Goal: Information Seeking & Learning: Learn about a topic

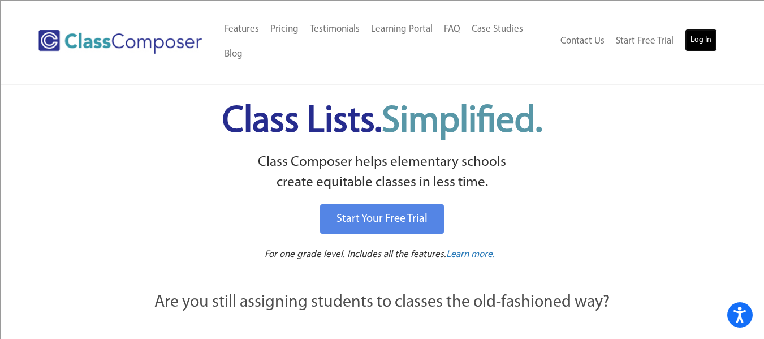
click at [705, 47] on link "Log In" at bounding box center [701, 40] width 32 height 23
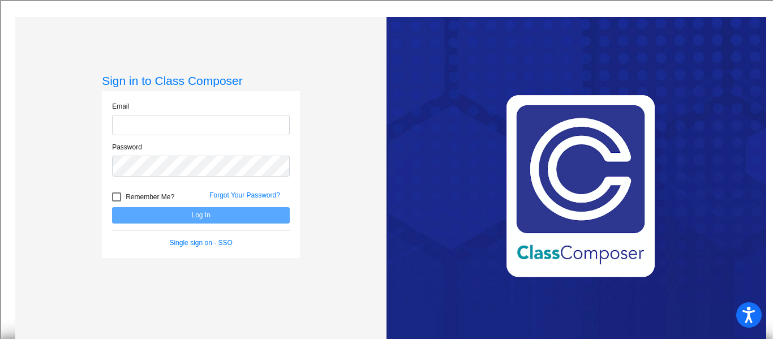
type input "jgouveia@lehsd.org"
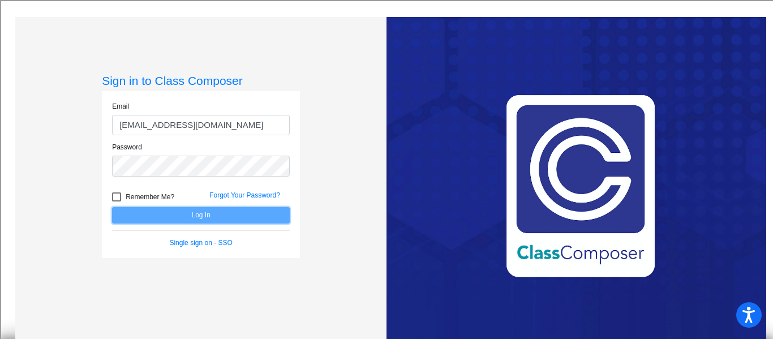
click at [174, 220] on button "Log In" at bounding box center [201, 215] width 178 height 16
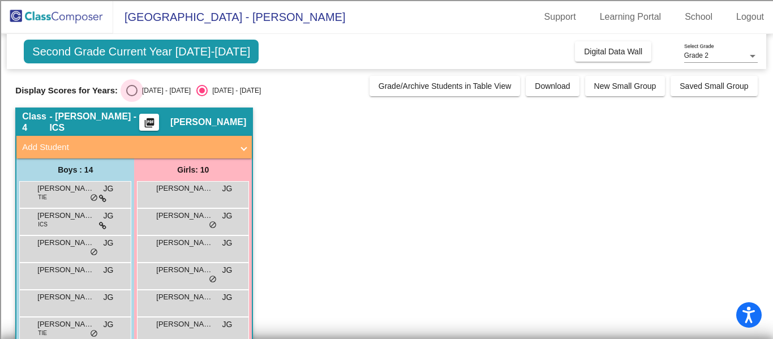
click at [131, 89] on div "Select an option" at bounding box center [131, 90] width 11 height 11
click at [131, 96] on input "2024 - 2025" at bounding box center [131, 96] width 1 height 1
radio input "true"
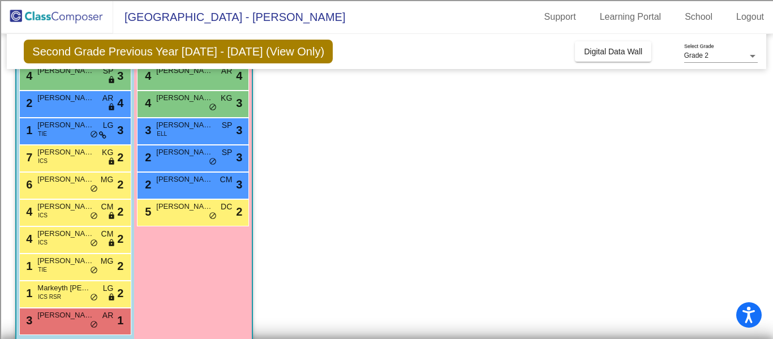
scroll to position [170, 0]
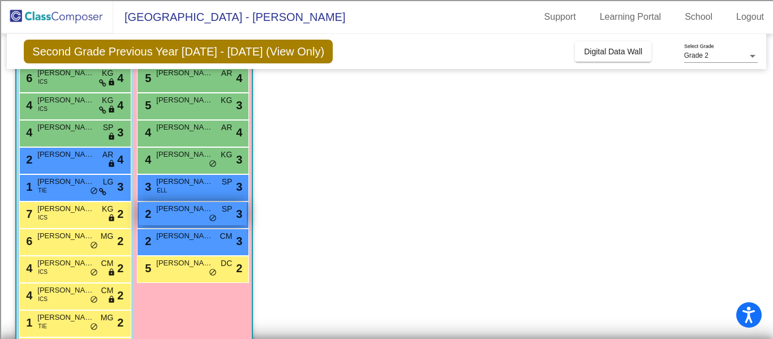
click at [167, 209] on span "Angelina Urso" at bounding box center [184, 208] width 57 height 11
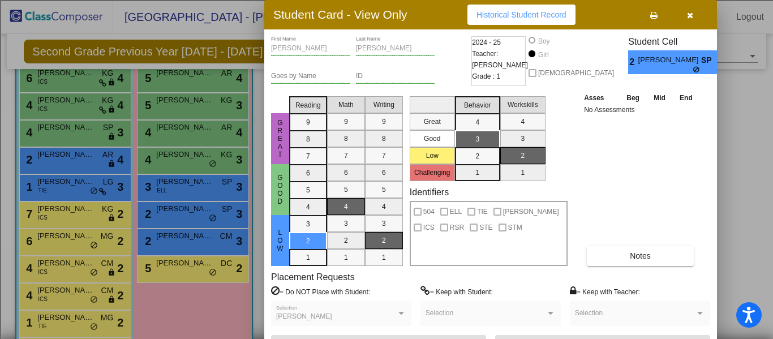
click at [506, 16] on span "Historical Student Record" at bounding box center [521, 14] width 90 height 9
